Goal: Feedback & Contribution: Contribute content

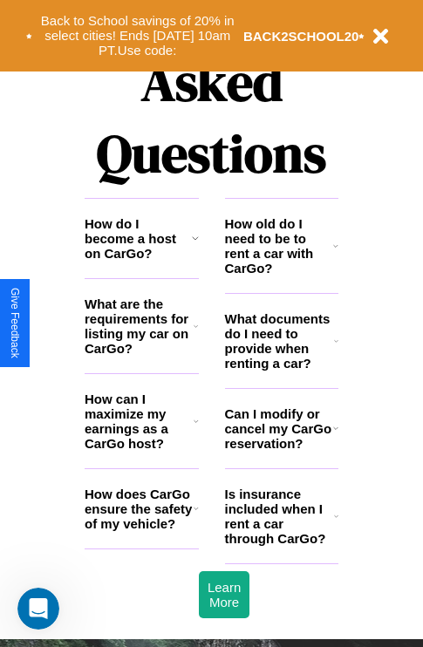
scroll to position [2114, 0]
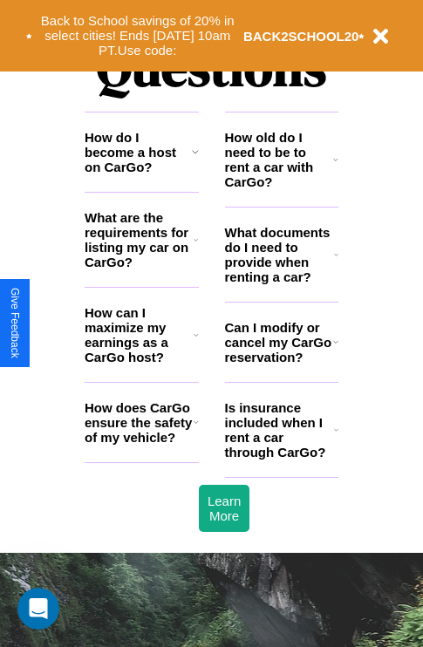
click at [281, 458] on h3 "Is insurance included when I rent a car through CarGo?" at bounding box center [279, 429] width 109 height 59
click at [281, 365] on h3 "Can I modify or cancel my CarGo reservation?" at bounding box center [279, 342] width 108 height 44
click at [281, 283] on h3 "What documents do I need to provide when renting a car?" at bounding box center [280, 254] width 110 height 59
click at [141, 175] on h3 "How do I become a host on CarGo?" at bounding box center [138, 152] width 107 height 44
click at [281, 365] on h3 "Can I modify or cancel my CarGo reservation?" at bounding box center [279, 342] width 108 height 44
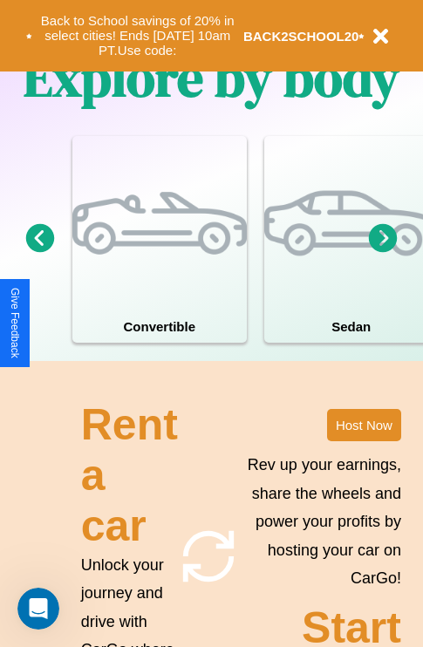
scroll to position [1121, 0]
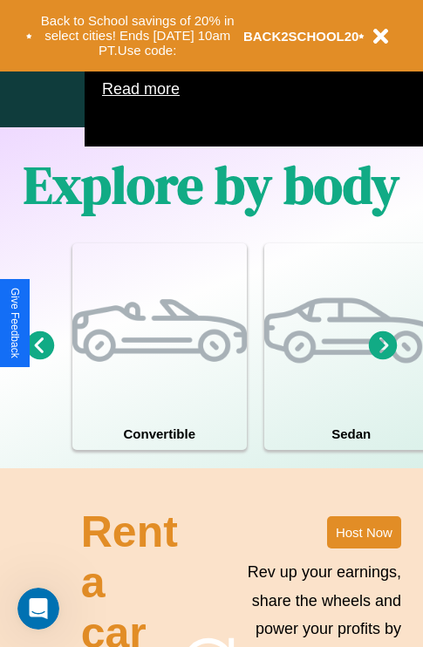
click at [383, 359] on icon at bounding box center [383, 345] width 29 height 29
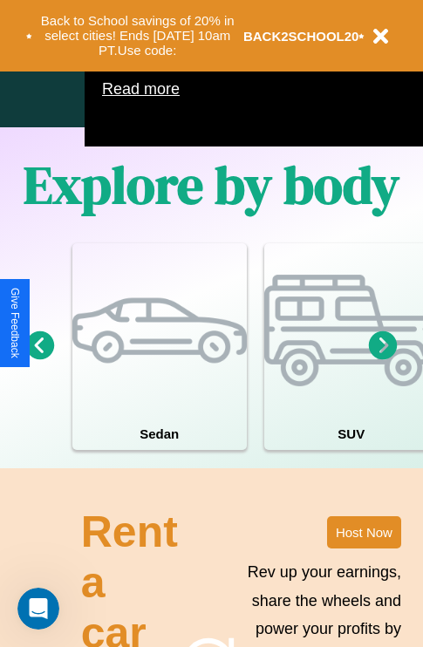
click at [383, 359] on icon at bounding box center [383, 345] width 29 height 29
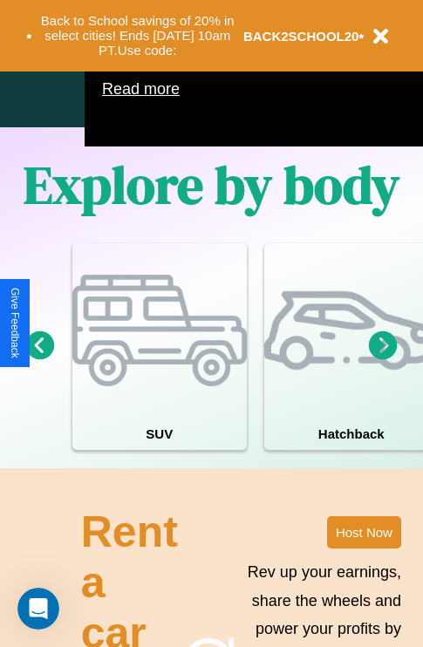
click at [383, 359] on icon at bounding box center [383, 345] width 29 height 29
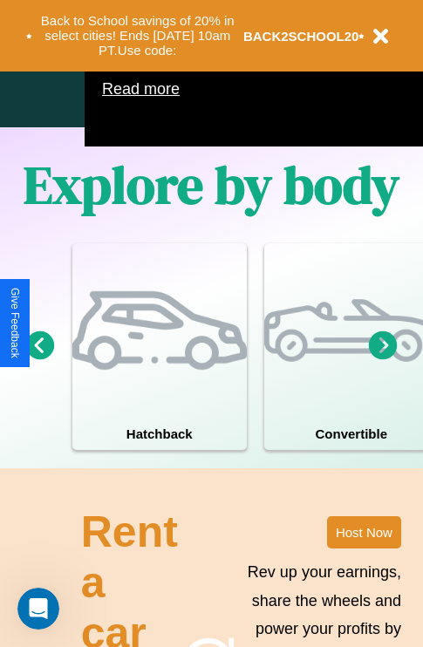
click at [383, 359] on icon at bounding box center [383, 345] width 29 height 29
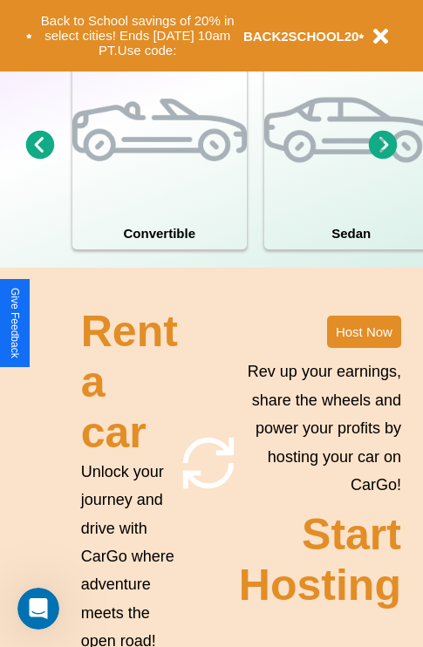
scroll to position [1359, 0]
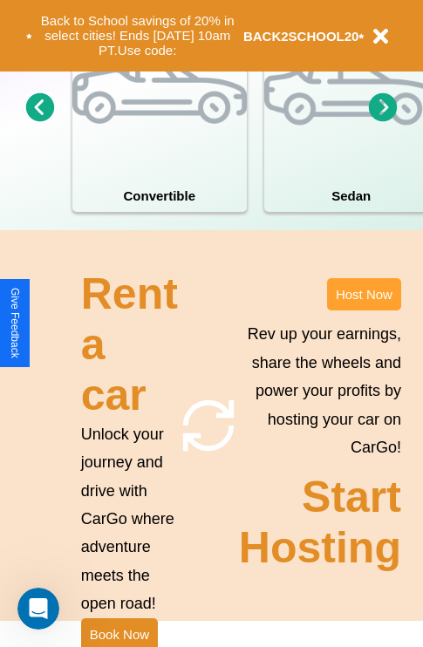
click at [364, 311] on button "Host Now" at bounding box center [364, 294] width 74 height 32
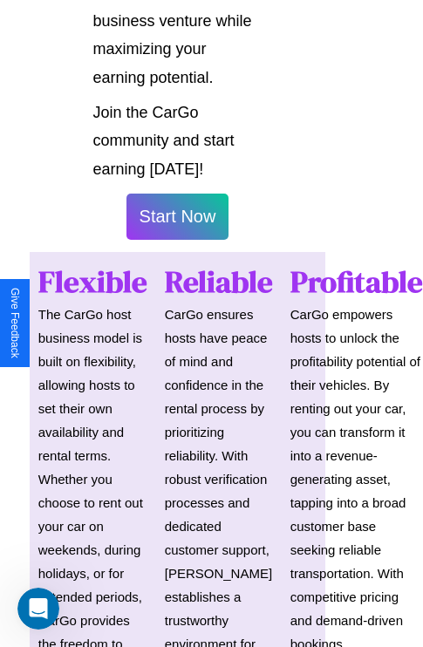
scroll to position [1236, 34]
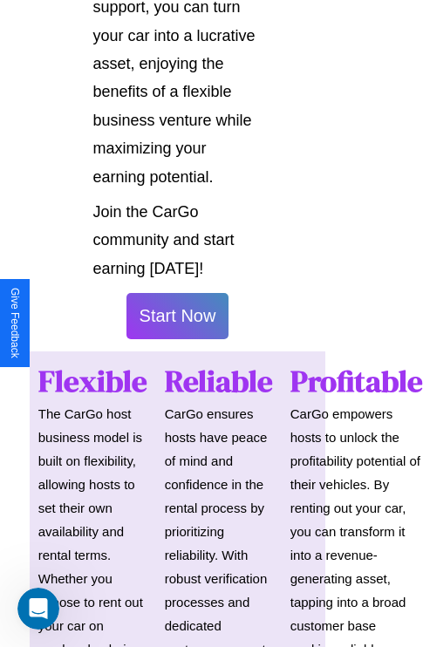
click at [177, 324] on button "Start Now" at bounding box center [178, 316] width 103 height 46
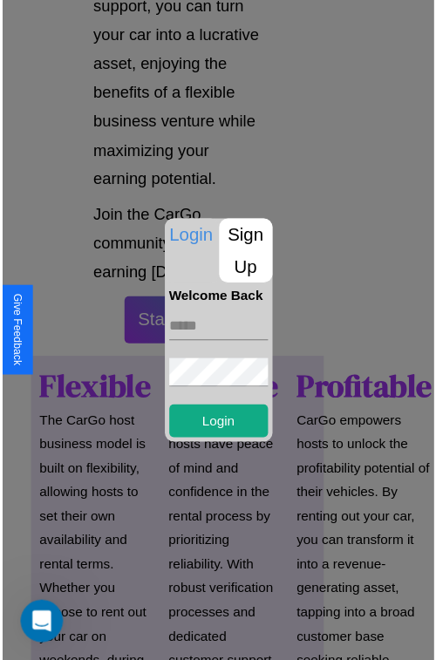
scroll to position [1236, 30]
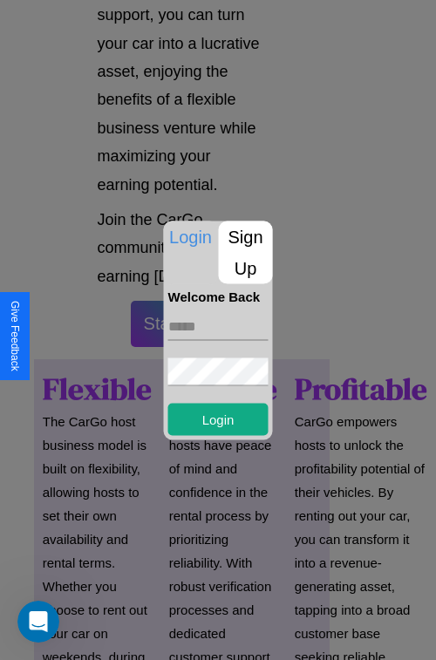
click at [245, 252] on p "Sign Up" at bounding box center [246, 252] width 54 height 63
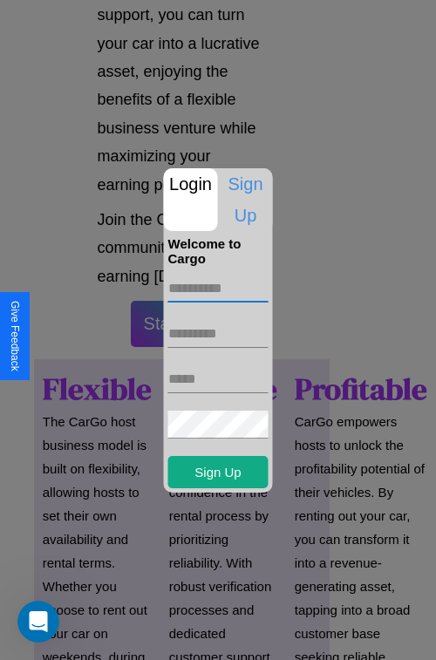
click at [218, 288] on input "text" at bounding box center [218, 289] width 100 height 28
type input "*****"
click at [218, 333] on input "text" at bounding box center [218, 334] width 100 height 28
type input "******"
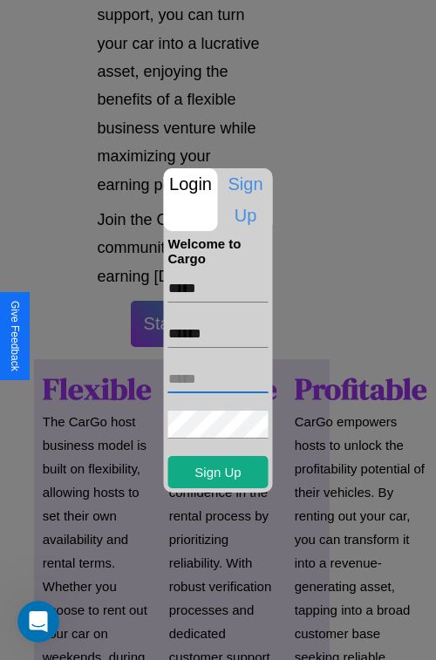
click at [218, 379] on input "text" at bounding box center [218, 380] width 100 height 28
type input "**********"
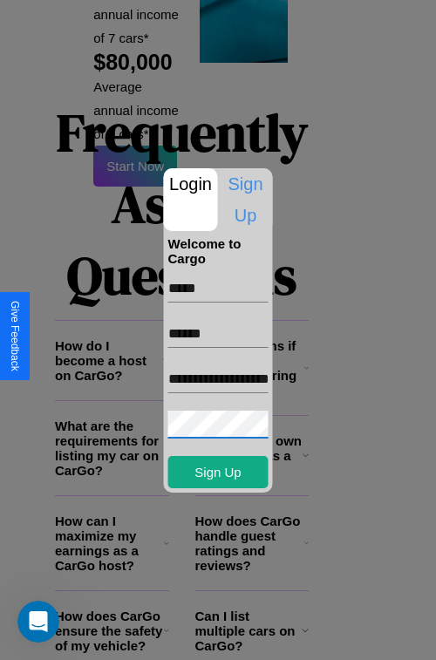
click at [195, 637] on div at bounding box center [218, 330] width 436 height 660
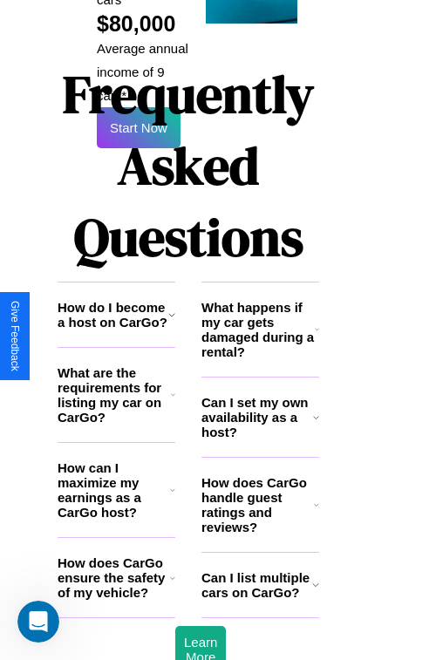
scroll to position [1230, 30]
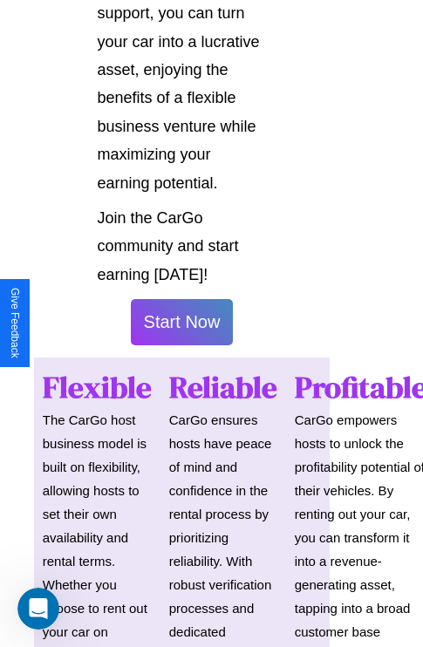
click at [181, 330] on button "Start Now" at bounding box center [182, 322] width 103 height 46
